Goal: Obtain resource: Download file/media

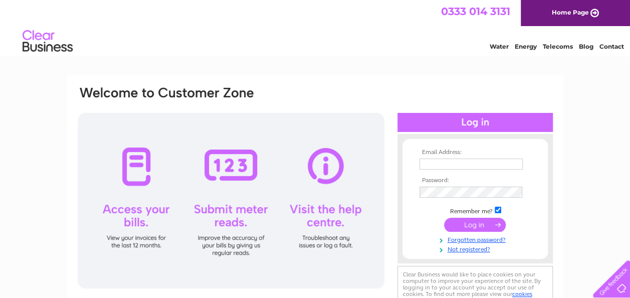
scroll to position [50, 0]
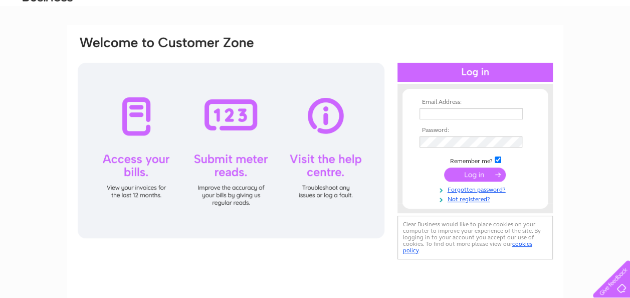
type input "triciahoward@btinternet.com"
click at [468, 174] on input "submit" at bounding box center [475, 174] width 62 height 14
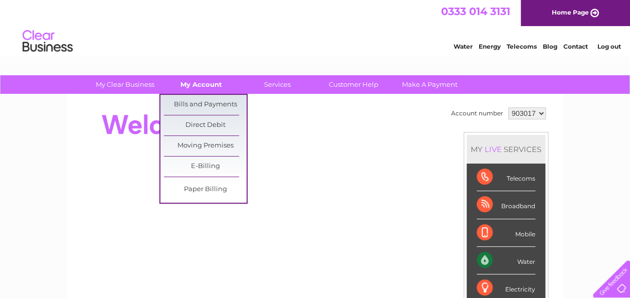
click at [193, 83] on link "My Account" at bounding box center [201, 84] width 83 height 19
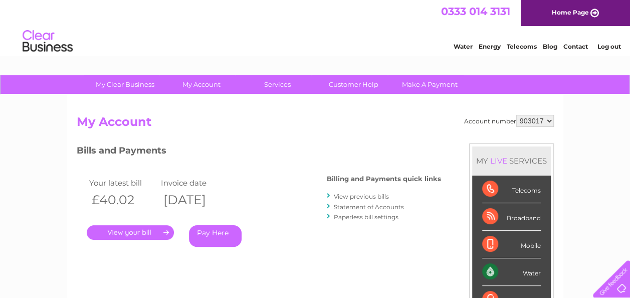
click at [343, 194] on link "View previous bills" at bounding box center [361, 196] width 55 height 8
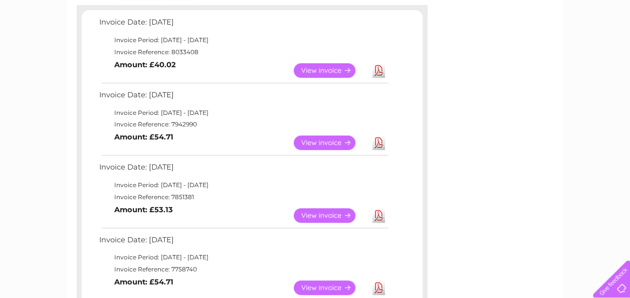
scroll to position [150, 0]
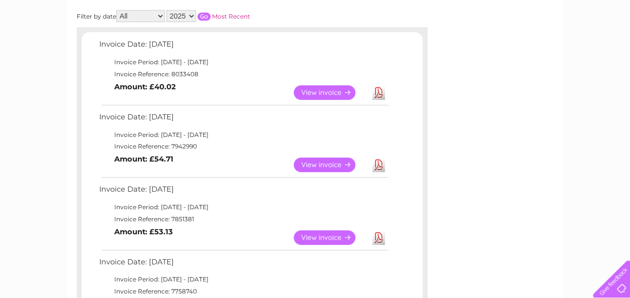
click at [378, 235] on link "Download" at bounding box center [378, 237] width 13 height 15
click at [376, 162] on link "Download" at bounding box center [378, 164] width 13 height 15
click at [375, 92] on link "Download" at bounding box center [378, 92] width 13 height 15
